Goal: Information Seeking & Learning: Learn about a topic

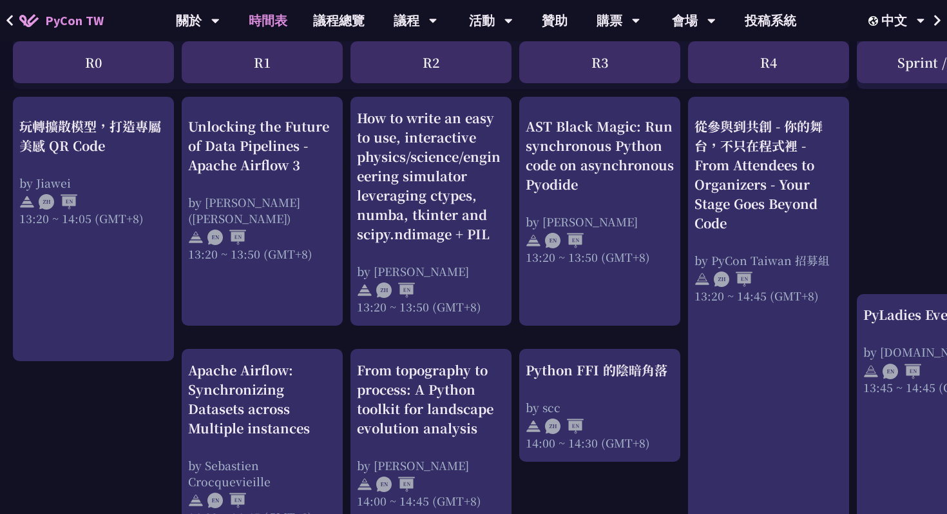
scroll to position [1089, 0]
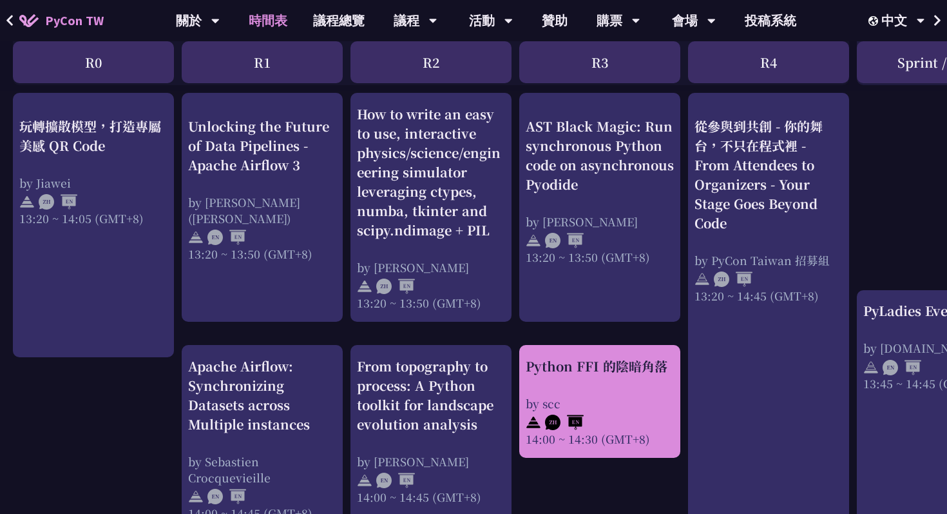
click at [580, 403] on div "by scc" at bounding box center [600, 403] width 148 height 16
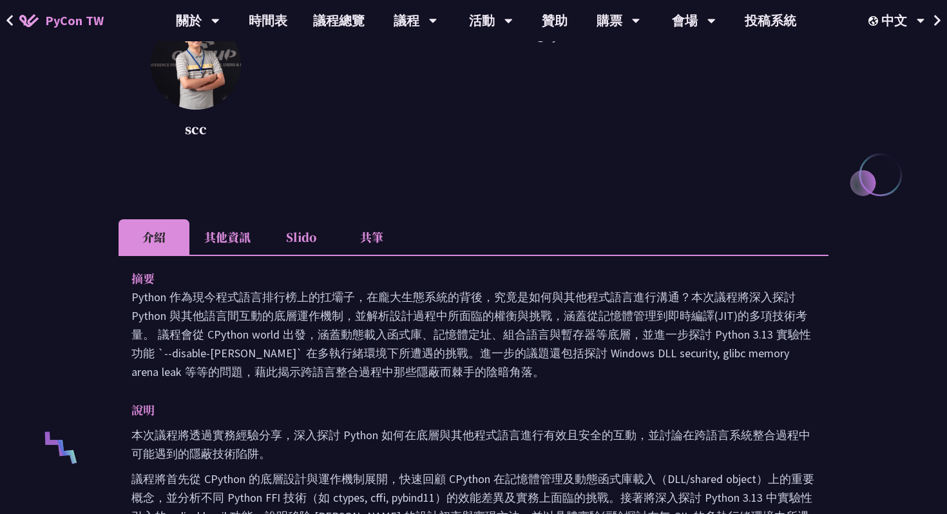
scroll to position [197, 0]
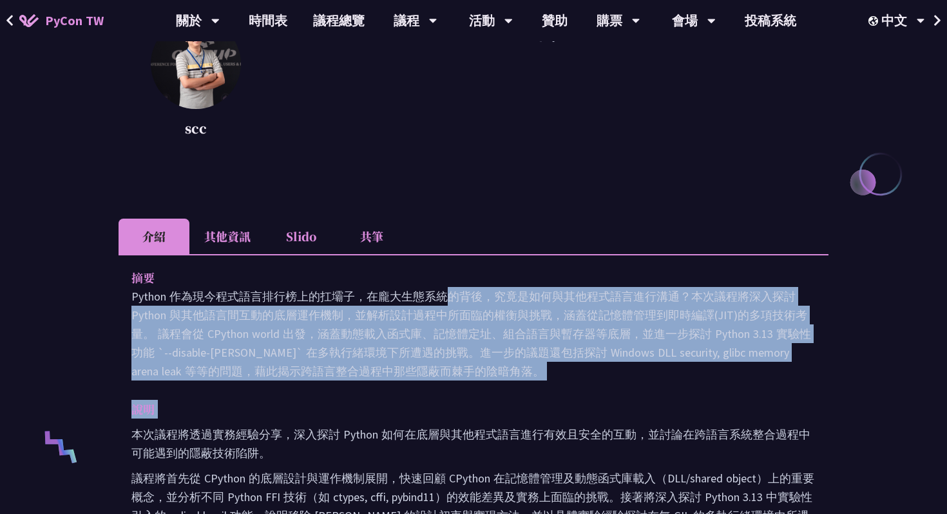
drag, startPoint x: 206, startPoint y: 287, endPoint x: 373, endPoint y: 423, distance: 214.9
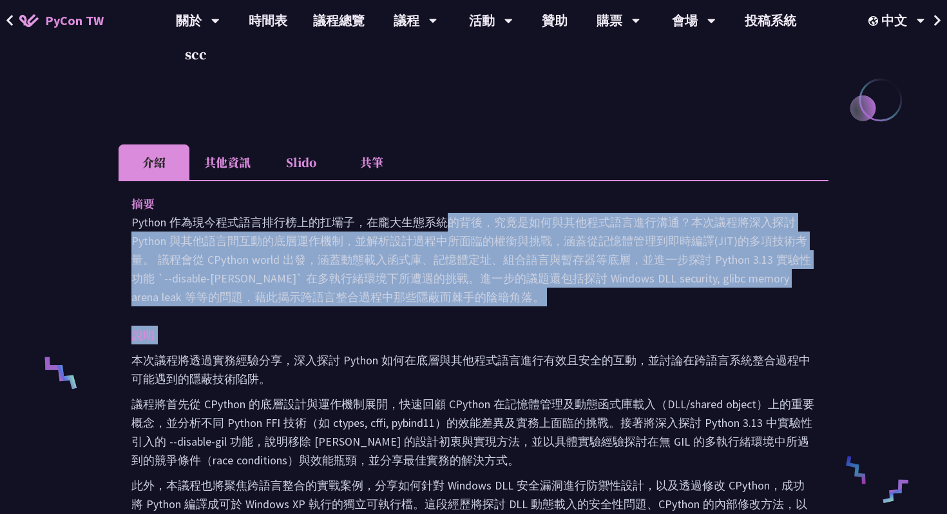
scroll to position [272, 0]
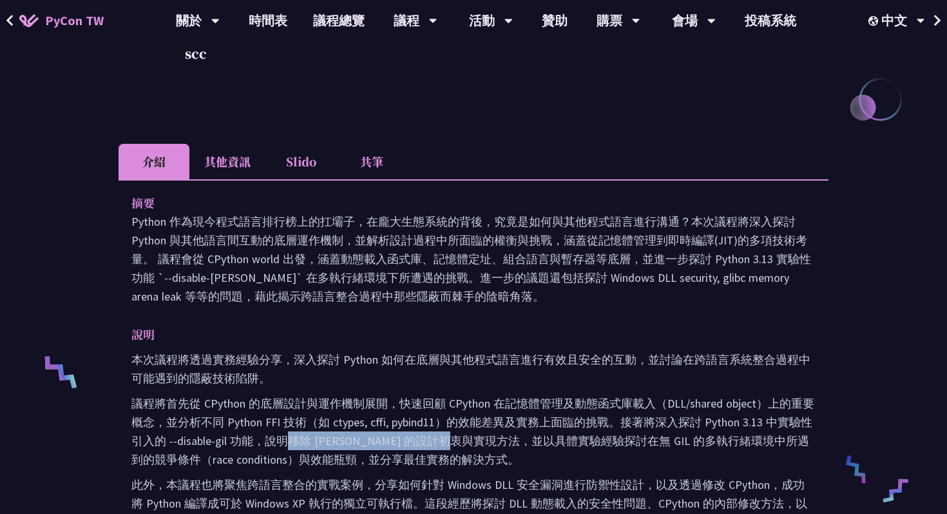
drag, startPoint x: 289, startPoint y: 431, endPoint x: 489, endPoint y: 432, distance: 199.8
click at [489, 432] on p "議程將首先從 CPython 的底層設計與運作機制展開，快速回顧 CPython 在記憶體管理及動態函式庫載入（DLL/shared object）上的重要概…" at bounding box center [473, 431] width 684 height 75
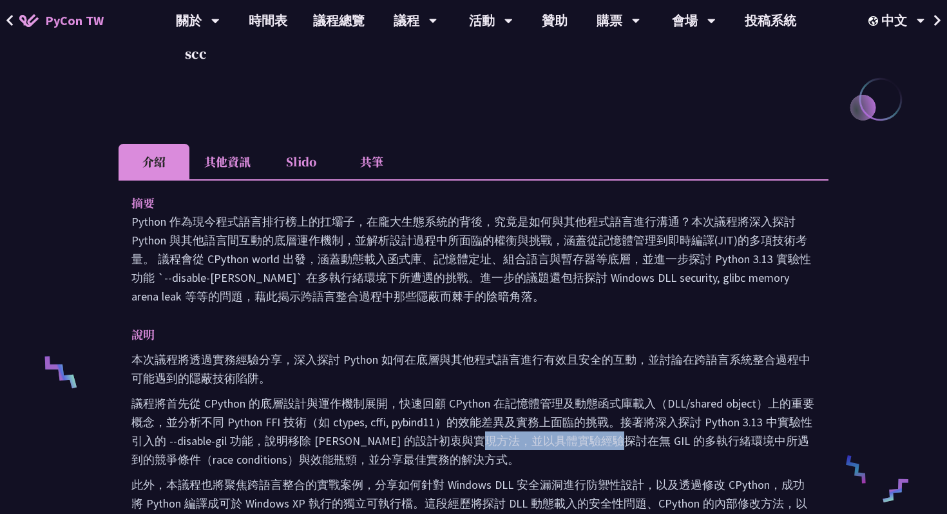
drag, startPoint x: 531, startPoint y: 434, endPoint x: 632, endPoint y: 443, distance: 101.6
click at [632, 443] on p "議程將首先從 CPython 的底層設計與運作機制展開，快速回顧 CPython 在記憶體管理及動態函式庫載入（DLL/shared object）上的重要概…" at bounding box center [473, 431] width 684 height 75
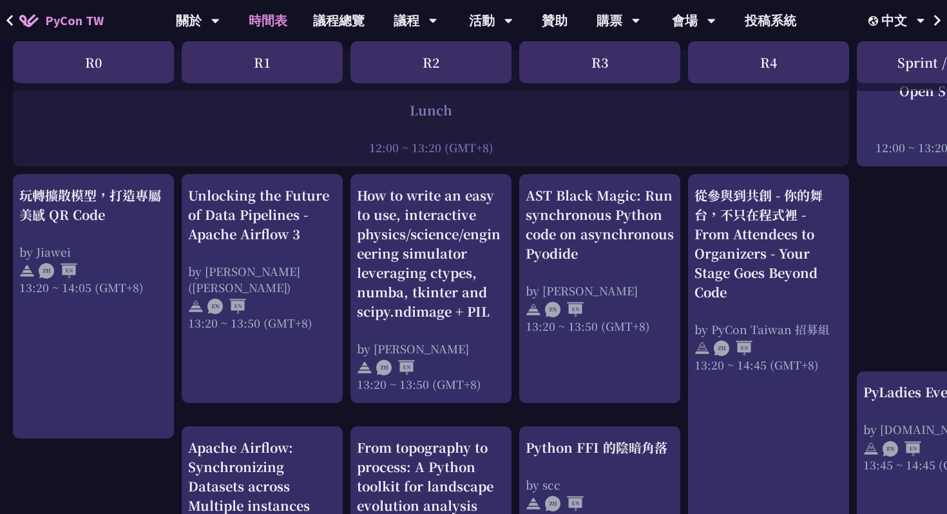
scroll to position [1007, 0]
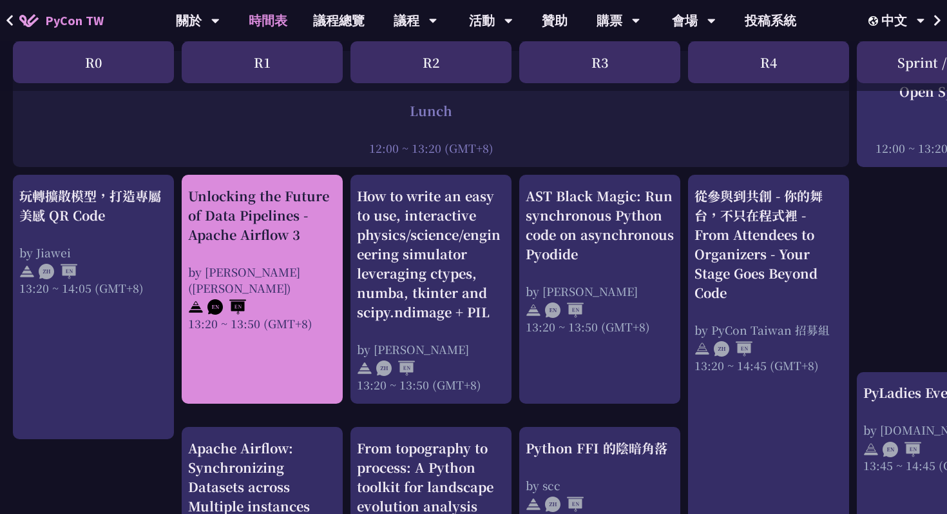
click at [265, 367] on link "Unlocking the Future of Data Pipelines - Apache Airflow 3 by [PERSON_NAME] ([PE…" at bounding box center [262, 289] width 148 height 206
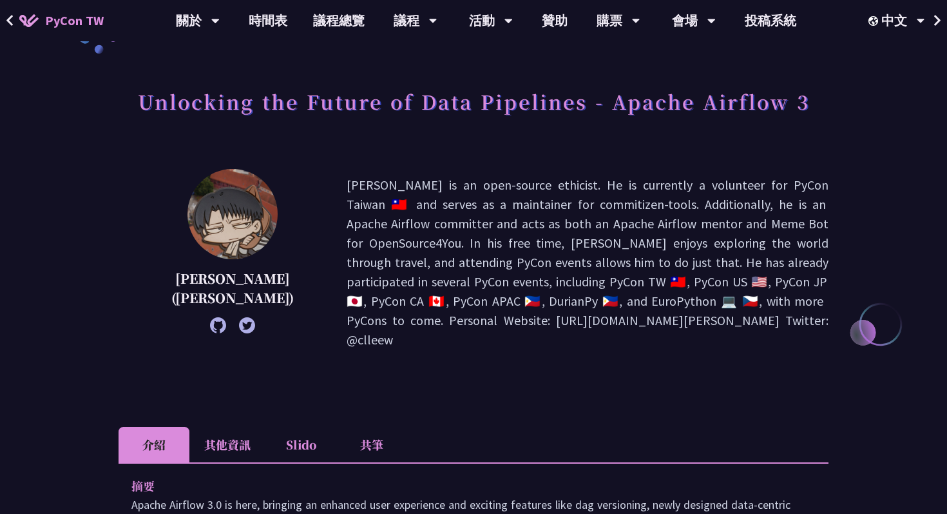
scroll to position [52, 0]
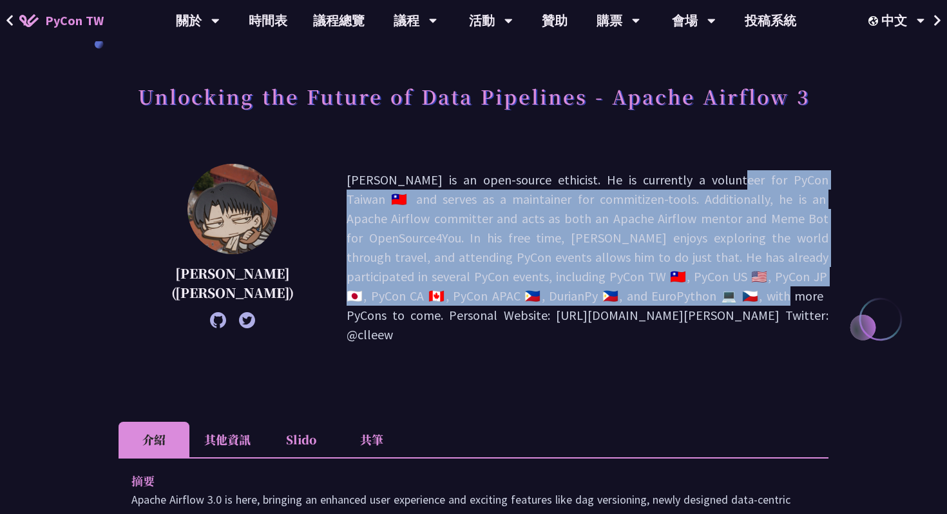
drag, startPoint x: 541, startPoint y: 180, endPoint x: 589, endPoint y: 276, distance: 106.7
click at [589, 276] on p "[PERSON_NAME] is an open-source ethicist. He is currently a volunteer for PyCon…" at bounding box center [588, 257] width 482 height 174
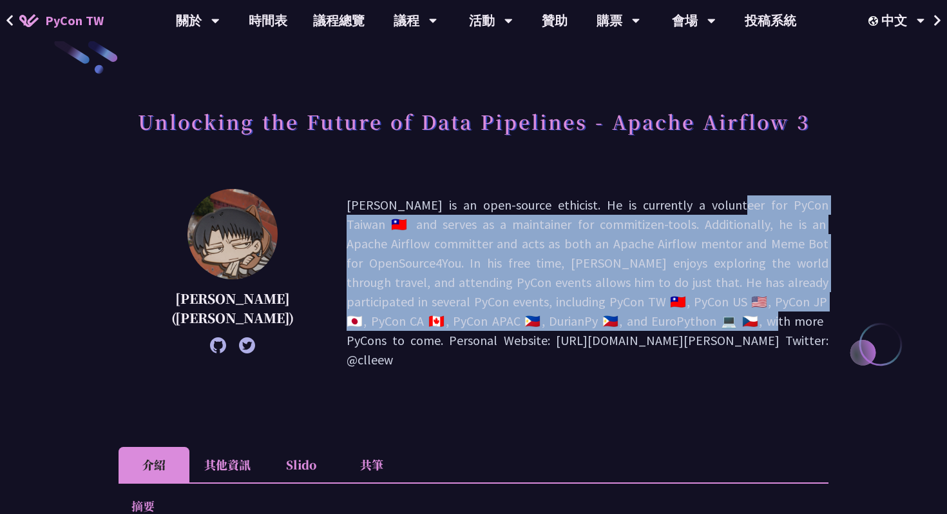
scroll to position [17, 0]
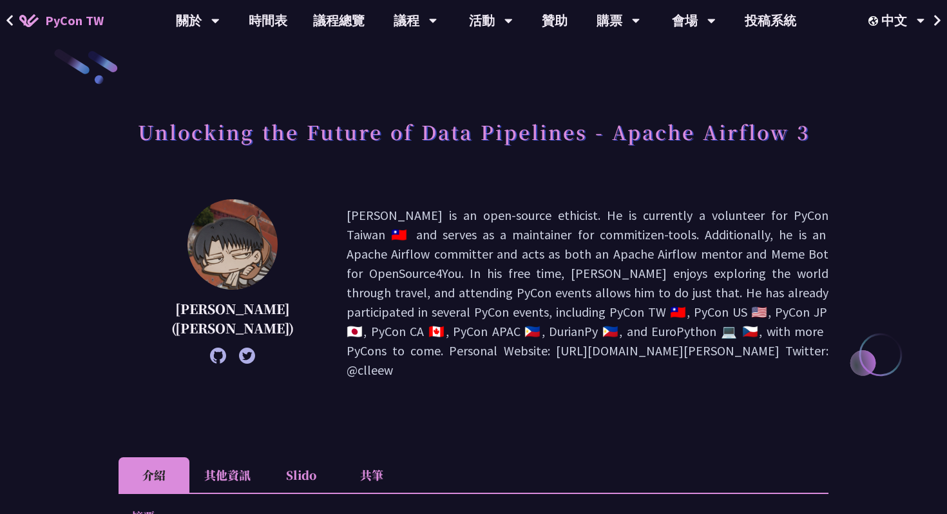
click at [420, 128] on h1 "Unlocking the Future of Data Pipelines - Apache Airflow 3" at bounding box center [474, 131] width 672 height 39
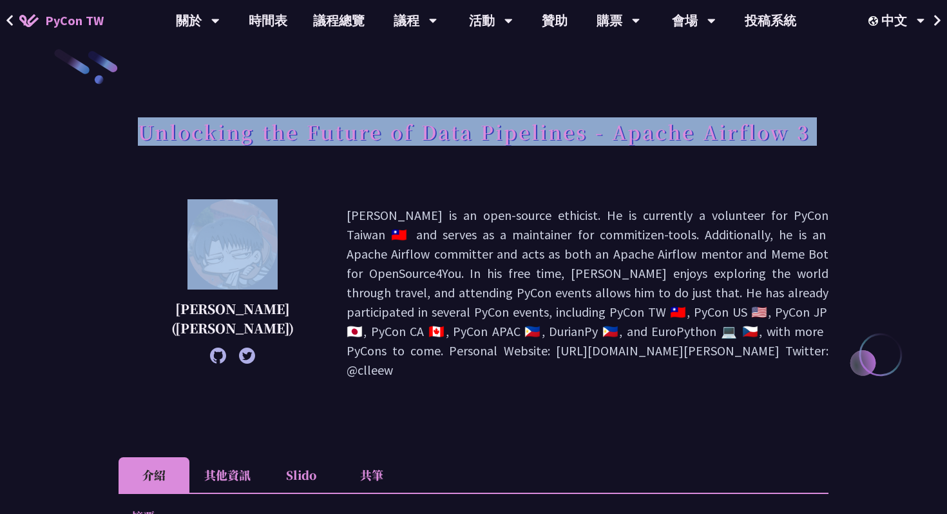
click at [420, 128] on h1 "Unlocking the Future of Data Pipelines - Apache Airflow 3" at bounding box center [474, 131] width 672 height 39
copy div "Unlocking the Future of Data Pipelines - Apache Airflow 3"
